Goal: Navigation & Orientation: Find specific page/section

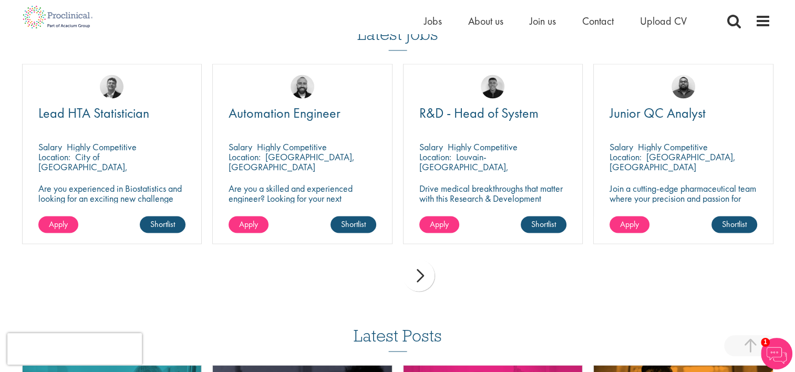
scroll to position [1943, 0]
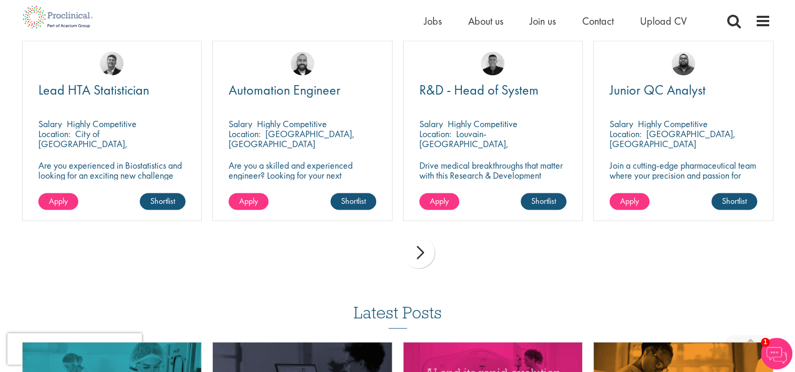
click at [421, 253] on div "next" at bounding box center [419, 252] width 32 height 32
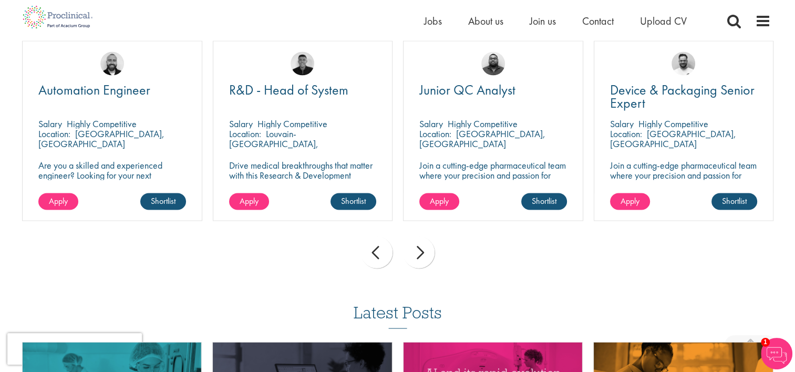
click at [421, 253] on div "next" at bounding box center [419, 252] width 32 height 32
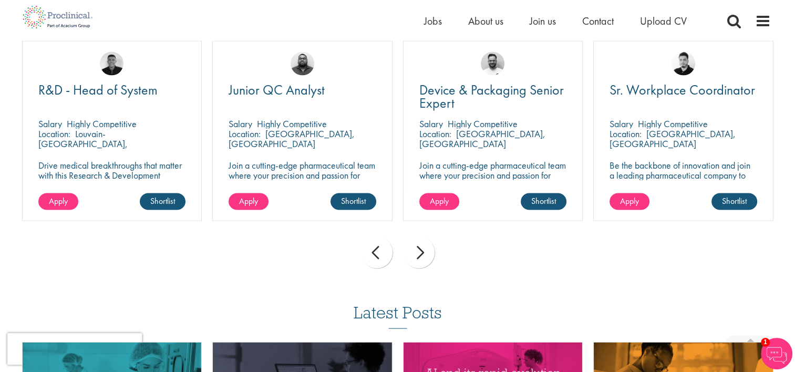
click at [421, 253] on div "next" at bounding box center [419, 252] width 32 height 32
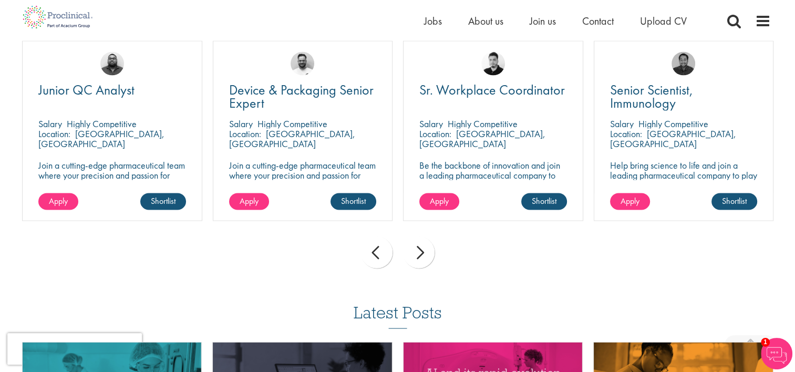
click at [421, 253] on div "next" at bounding box center [419, 252] width 32 height 32
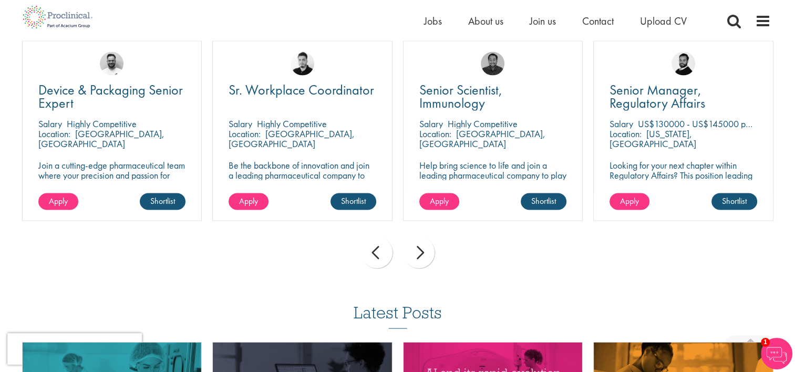
click at [421, 253] on div "next" at bounding box center [419, 252] width 32 height 32
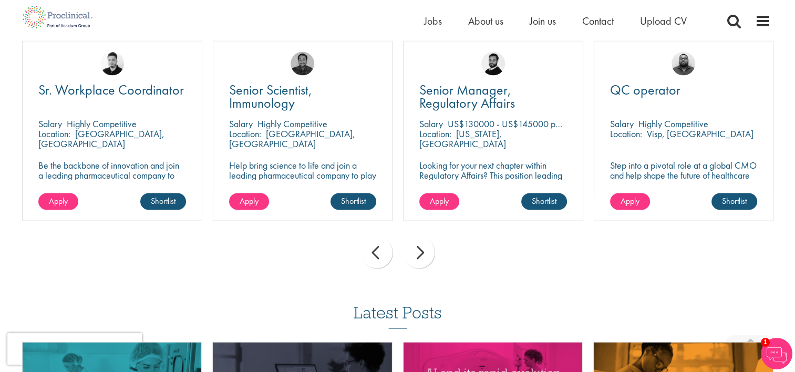
click at [421, 253] on div "next" at bounding box center [419, 252] width 32 height 32
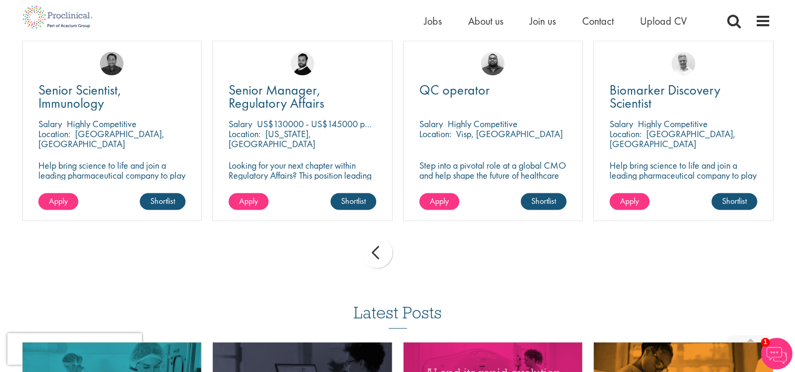
click at [421, 253] on div "prev next" at bounding box center [398, 254] width 762 height 46
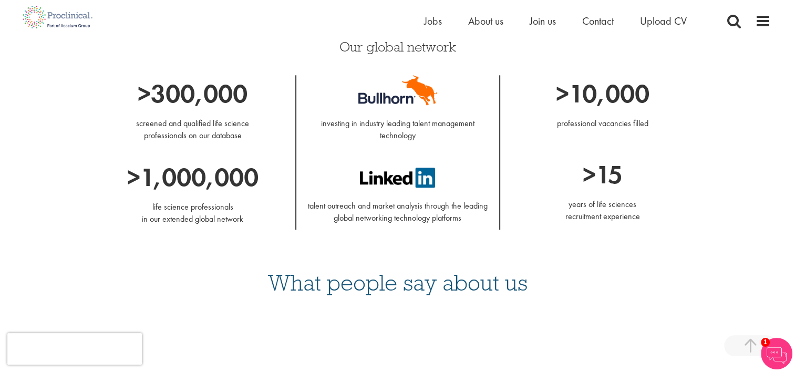
scroll to position [964, 0]
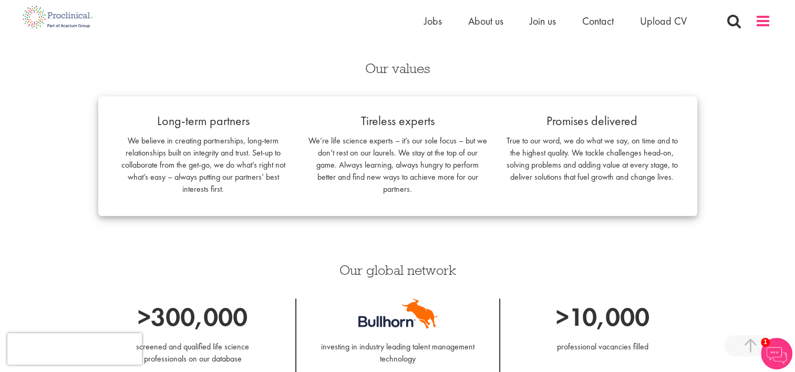
click at [758, 22] on span at bounding box center [763, 21] width 16 height 16
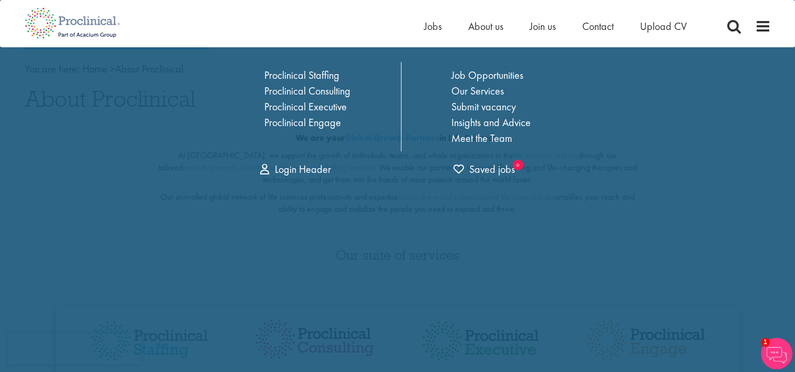
scroll to position [0, 0]
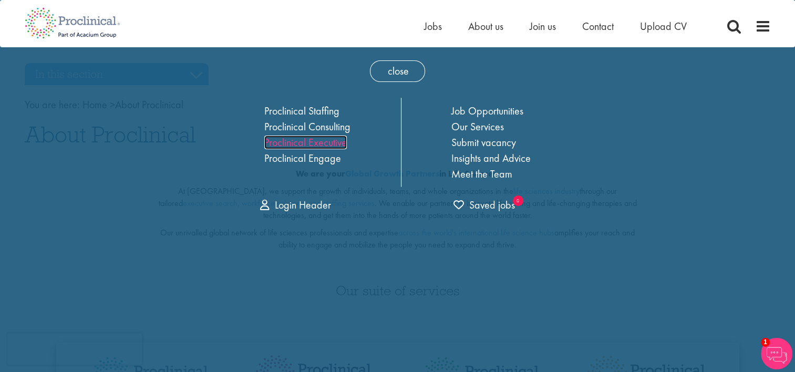
click at [279, 137] on link "Proclinical Executive" at bounding box center [305, 142] width 82 height 14
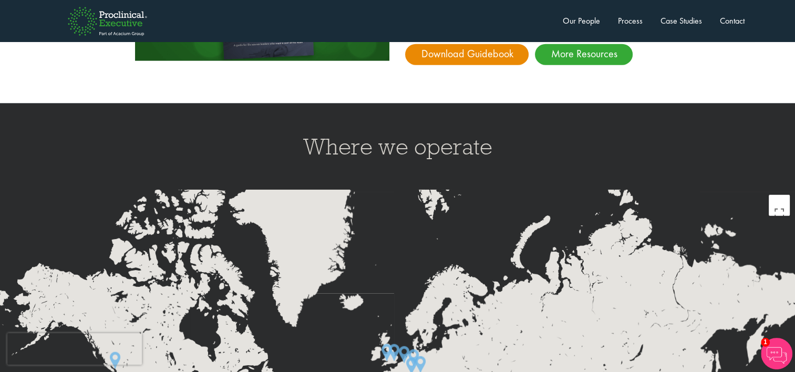
scroll to position [2128, 0]
